Goal: Information Seeking & Learning: Learn about a topic

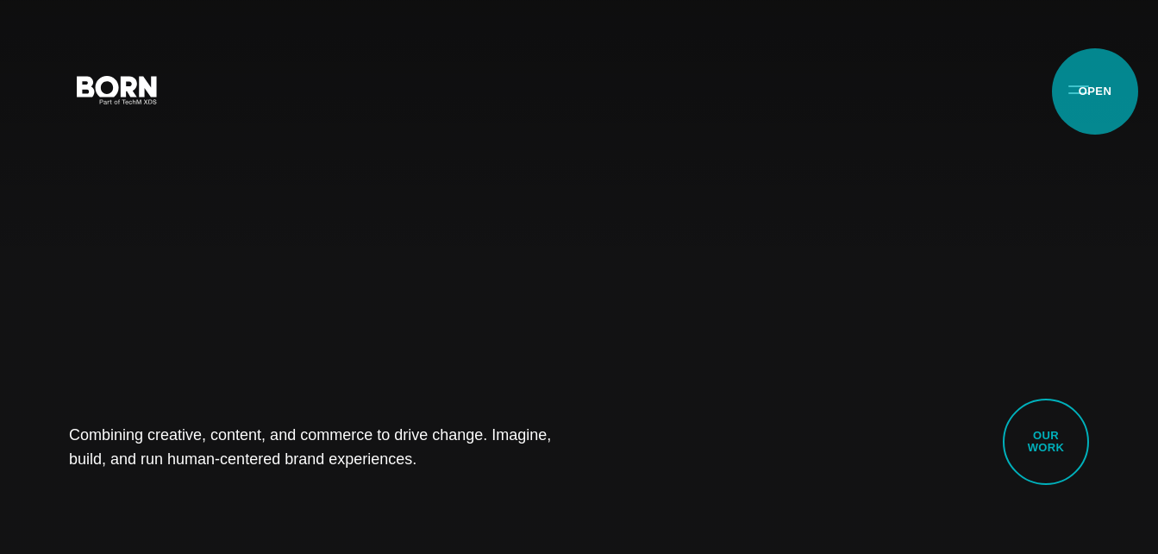
click at [1095, 91] on button "Primary Menu" at bounding box center [1078, 89] width 41 height 36
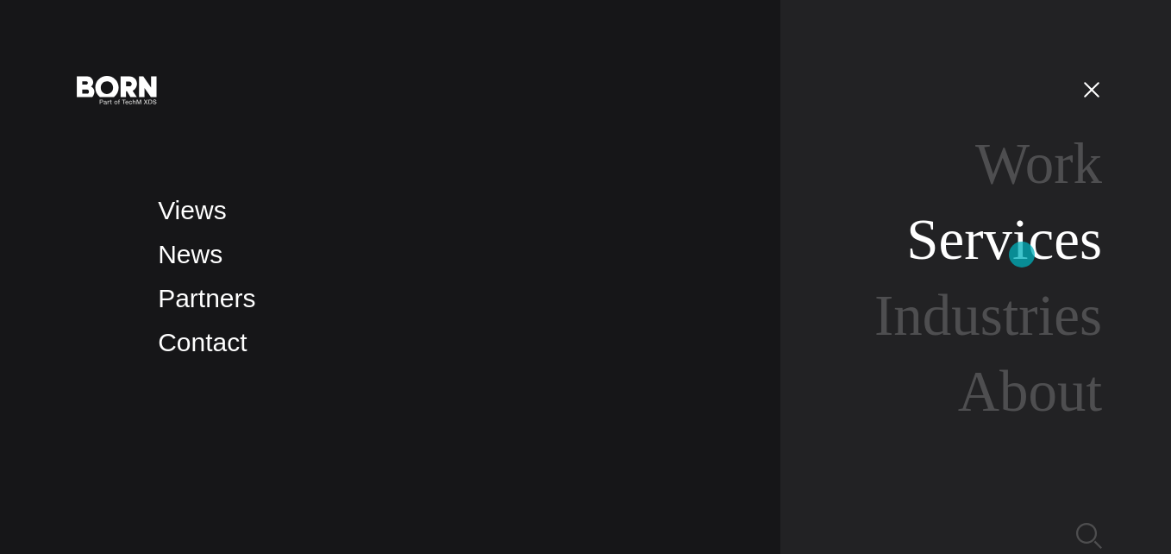
click at [1021, 255] on link "Services" at bounding box center [1004, 239] width 196 height 64
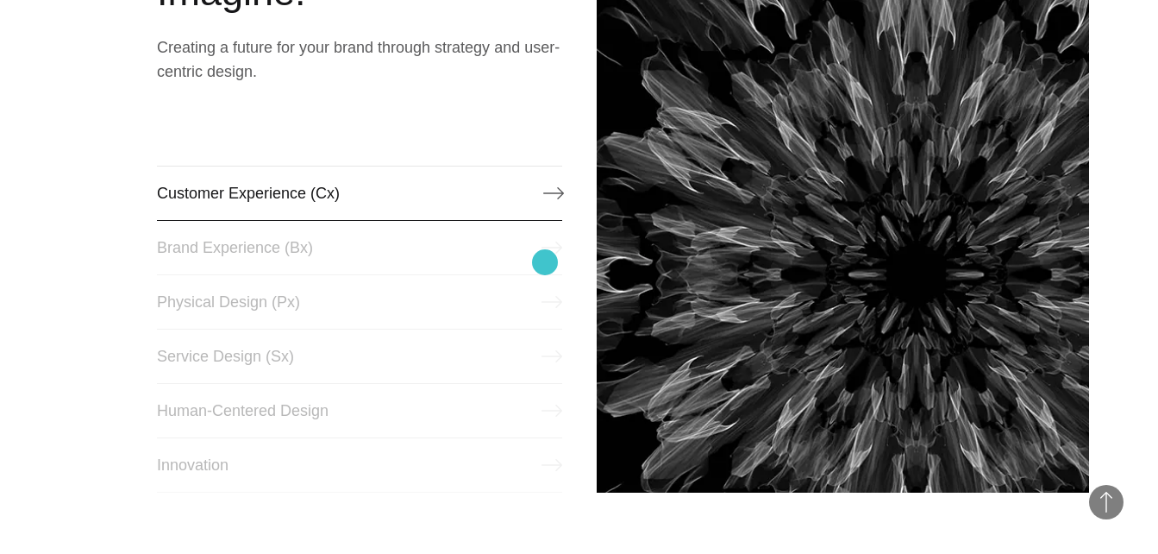
scroll to position [776, 0]
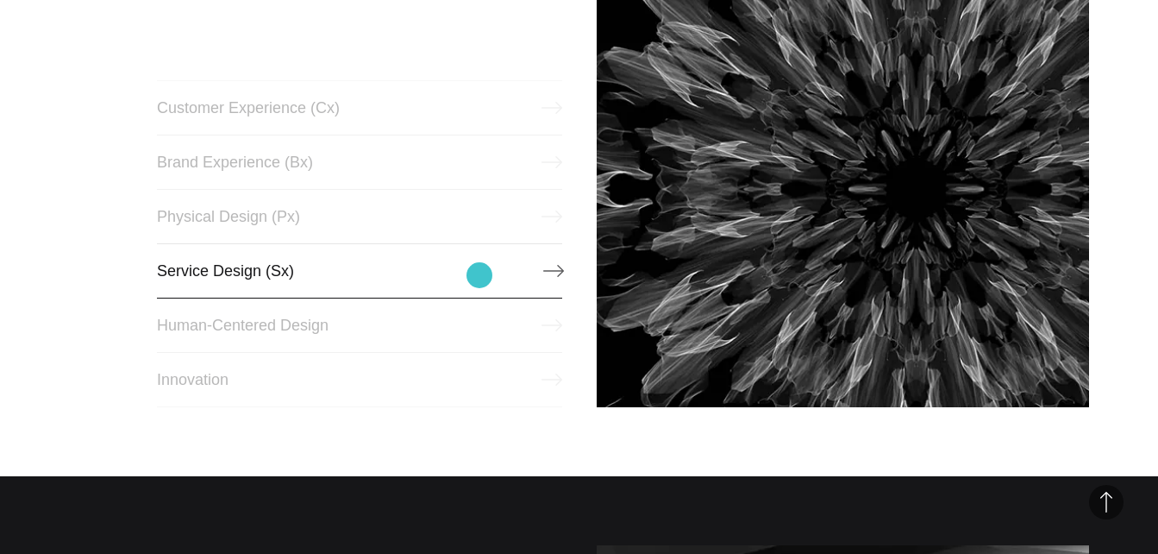
click at [480, 275] on link "Service Design (Sx)" at bounding box center [359, 270] width 405 height 55
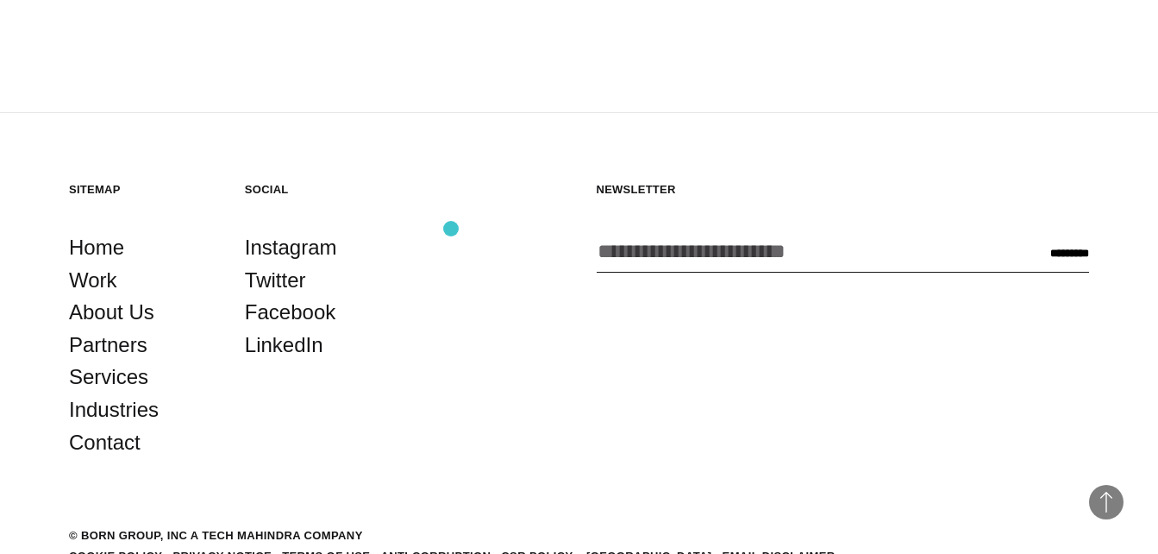
scroll to position [2548, 0]
